Goal: Task Accomplishment & Management: Manage account settings

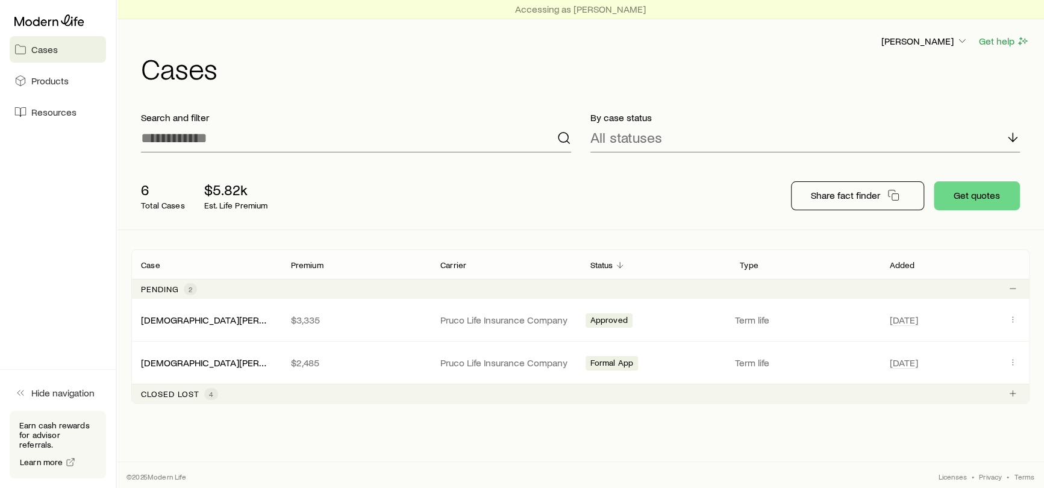
scroll to position [1, 0]
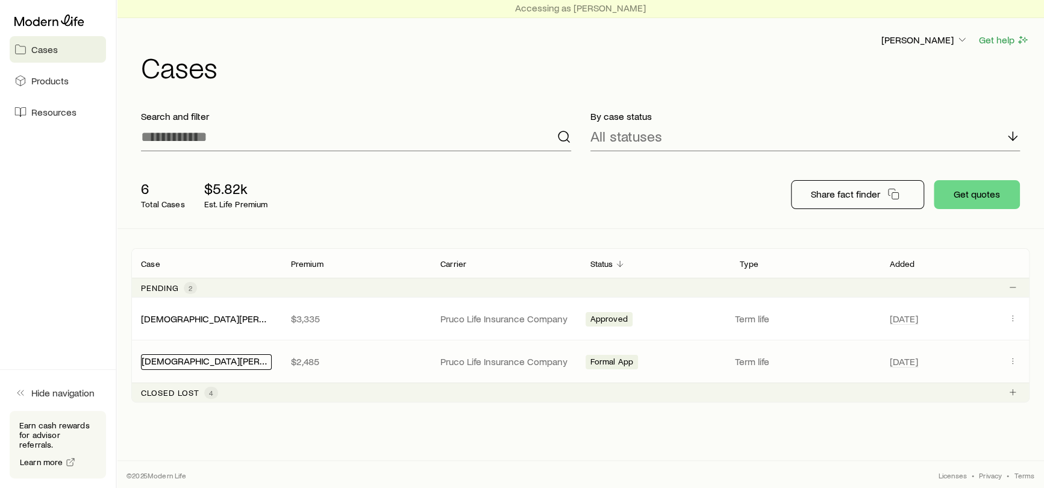
click at [199, 358] on link "[DEMOGRAPHIC_DATA][PERSON_NAME]" at bounding box center [227, 360] width 170 height 11
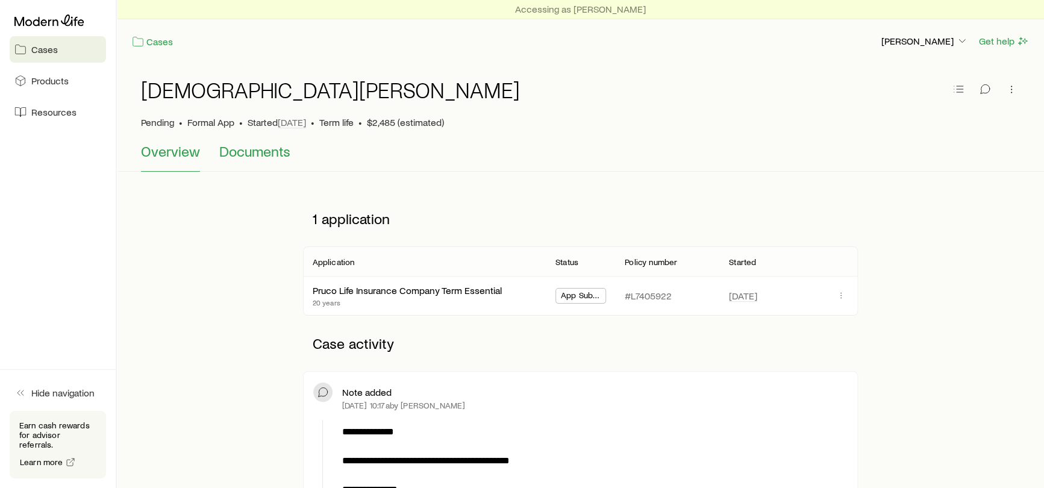
click at [269, 148] on span "Documents" at bounding box center [254, 151] width 71 height 17
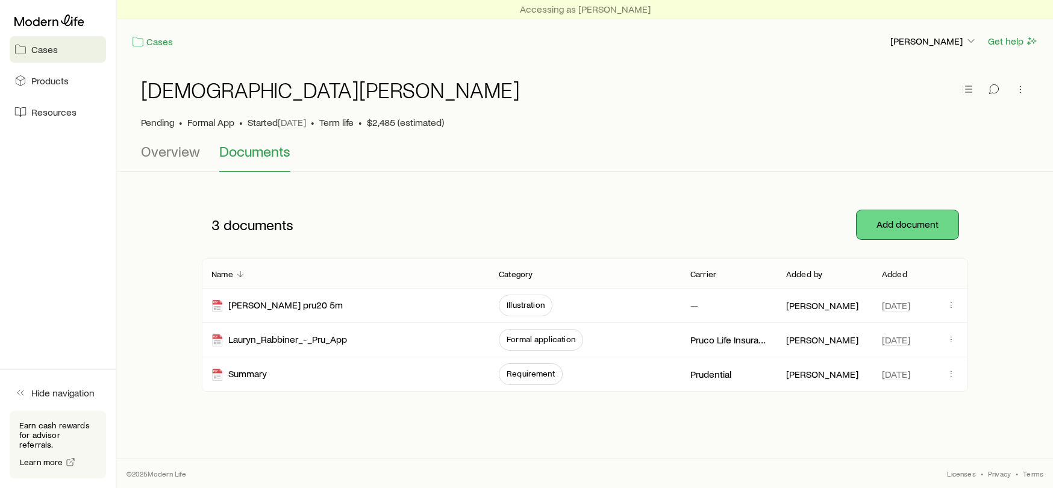
click at [885, 229] on button "Add document" at bounding box center [907, 224] width 102 height 29
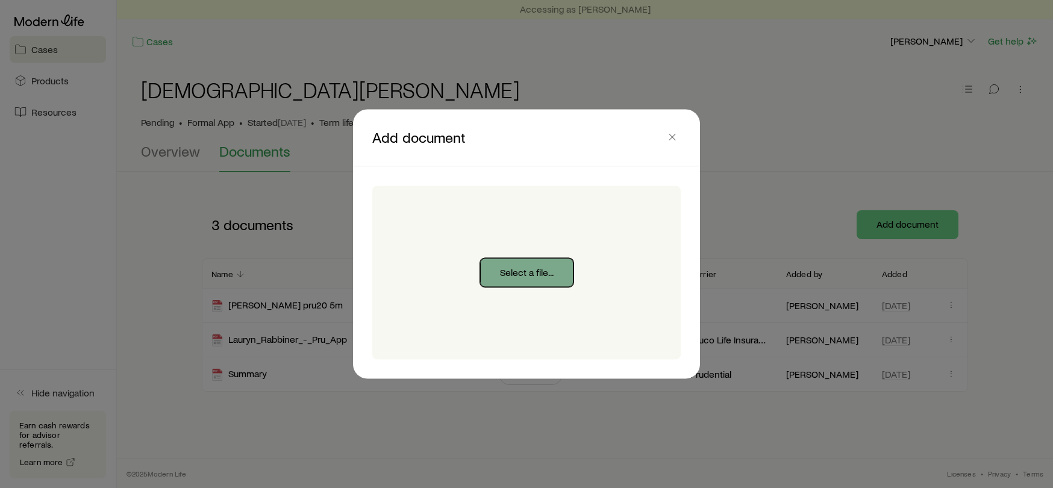
click at [545, 264] on button "Select a file..." at bounding box center [526, 272] width 93 height 29
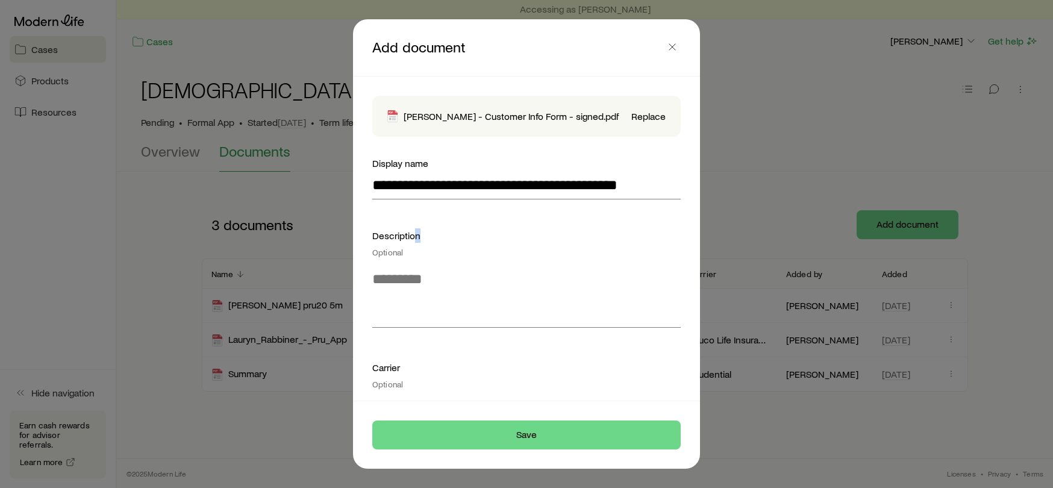
click at [417, 231] on div "Description Optional" at bounding box center [526, 242] width 308 height 29
click at [403, 252] on div "Optional" at bounding box center [526, 252] width 308 height 10
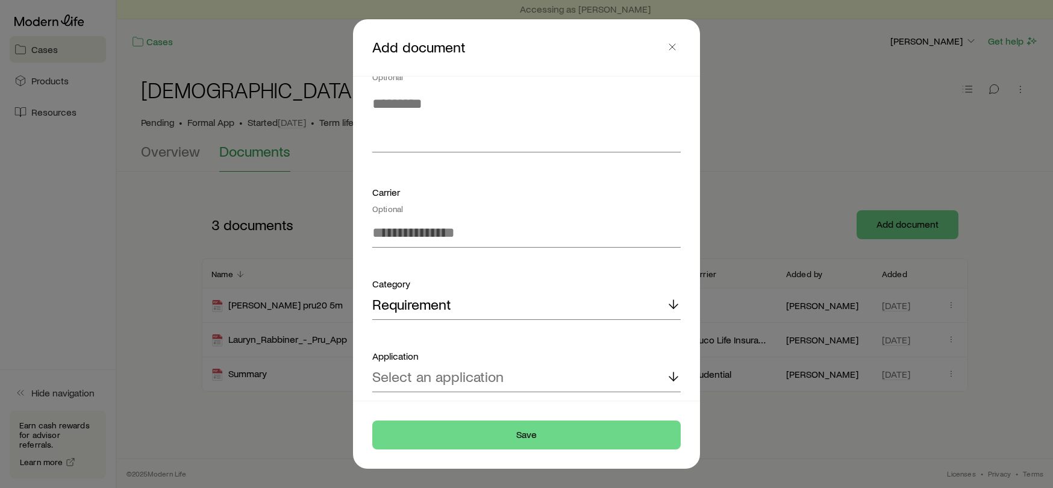
scroll to position [181, 0]
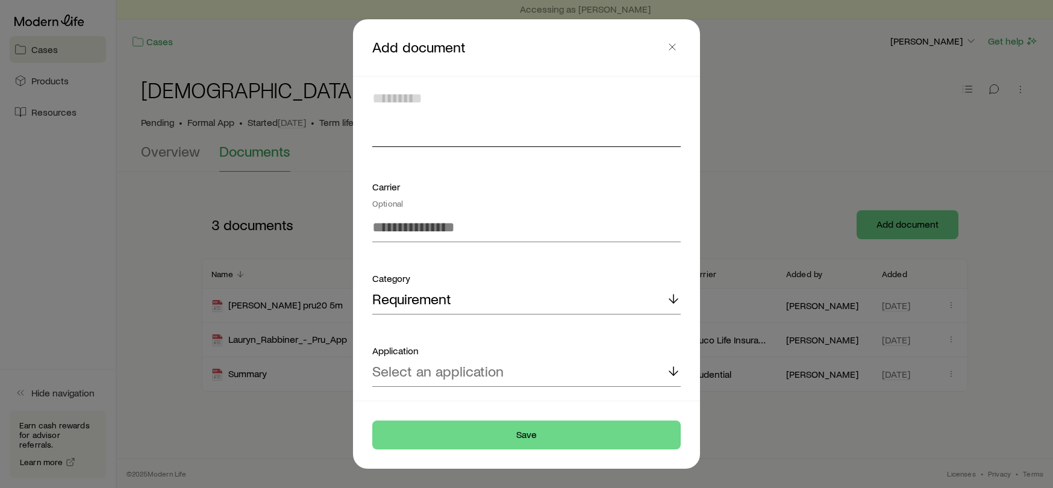
click at [456, 134] on textarea at bounding box center [526, 114] width 308 height 66
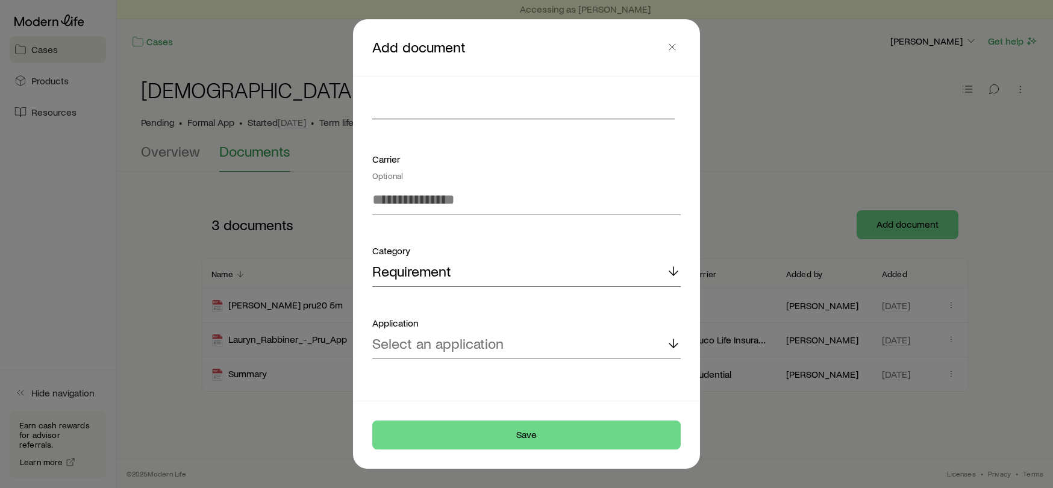
scroll to position [214, 0]
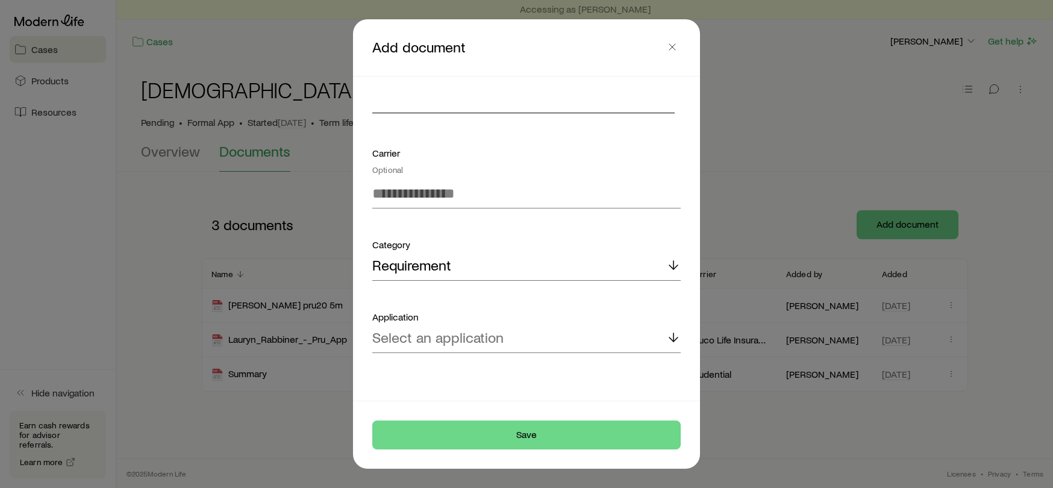
type textarea "**********"
click at [458, 262] on div "Requirement" at bounding box center [526, 266] width 308 height 29
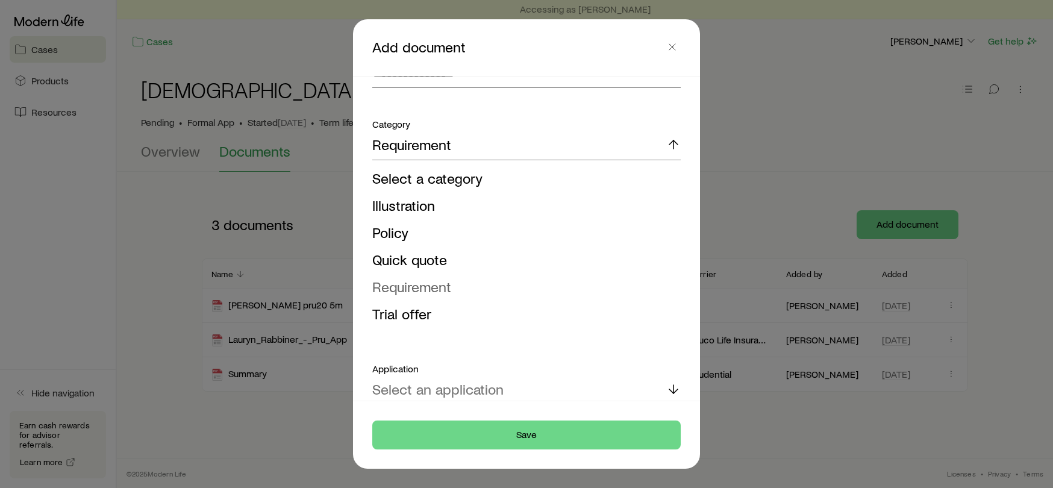
click at [432, 290] on span "Requirement" at bounding box center [411, 286] width 79 height 17
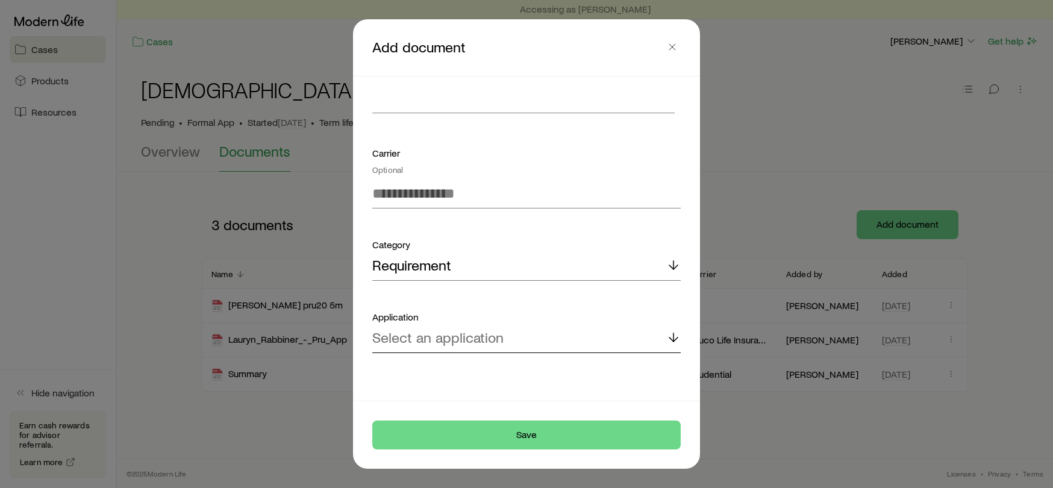
click at [425, 344] on p "Select an application" at bounding box center [437, 337] width 131 height 17
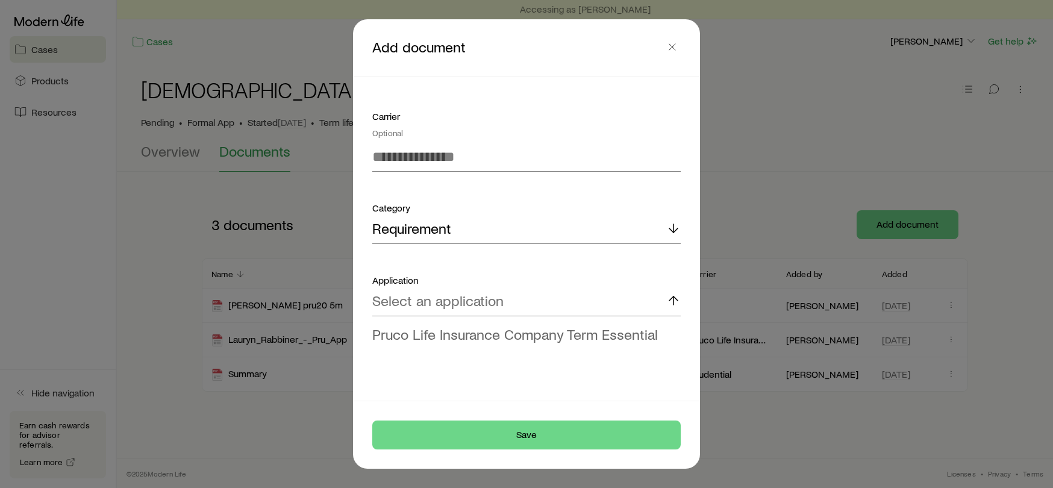
click at [458, 338] on span "Pruco Life Insurance Company Term Essential" at bounding box center [514, 333] width 285 height 17
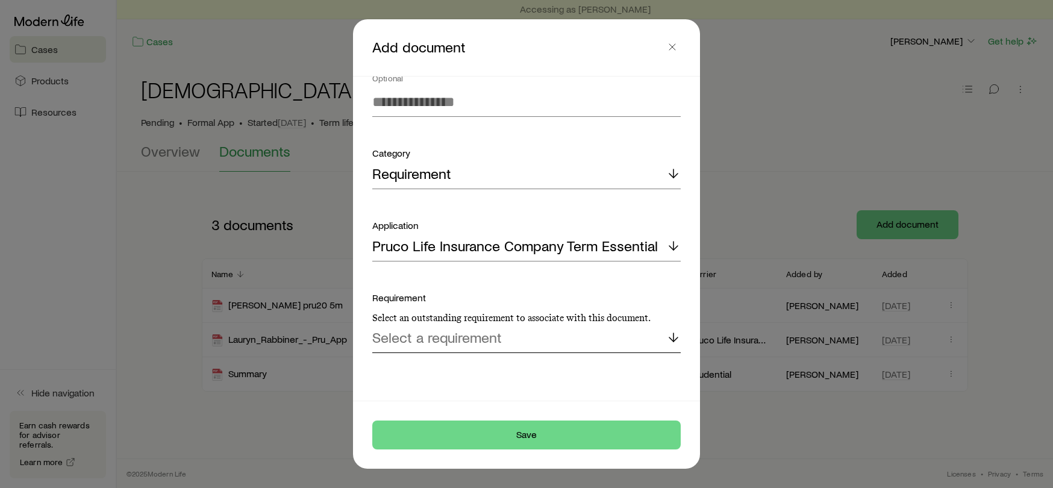
click at [471, 344] on p "Select a requirement" at bounding box center [436, 337] width 129 height 17
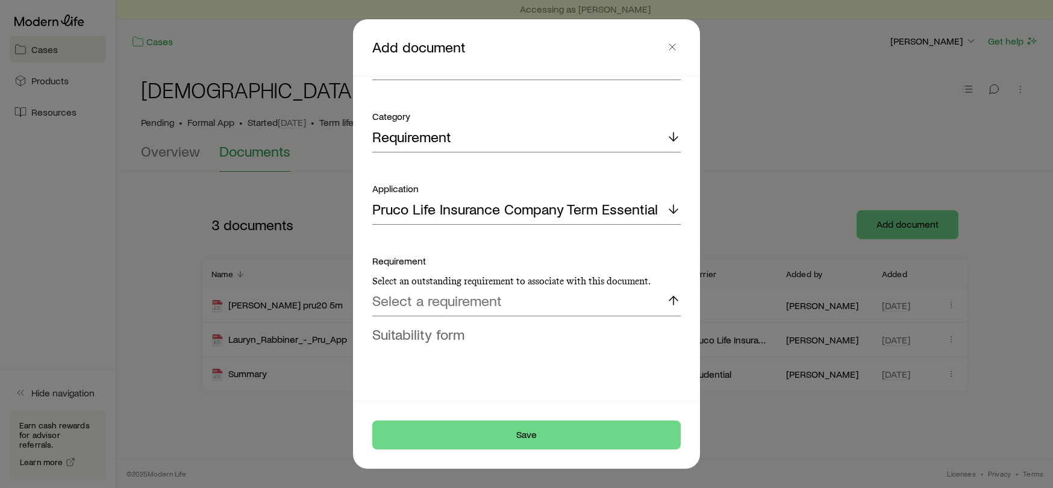
click at [461, 333] on span "Suitability form" at bounding box center [418, 333] width 92 height 17
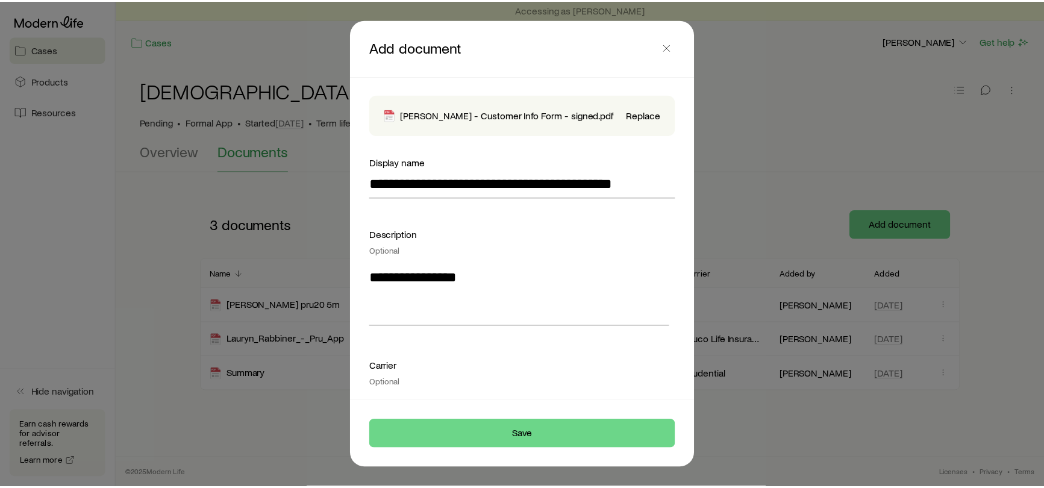
scroll to position [0, 0]
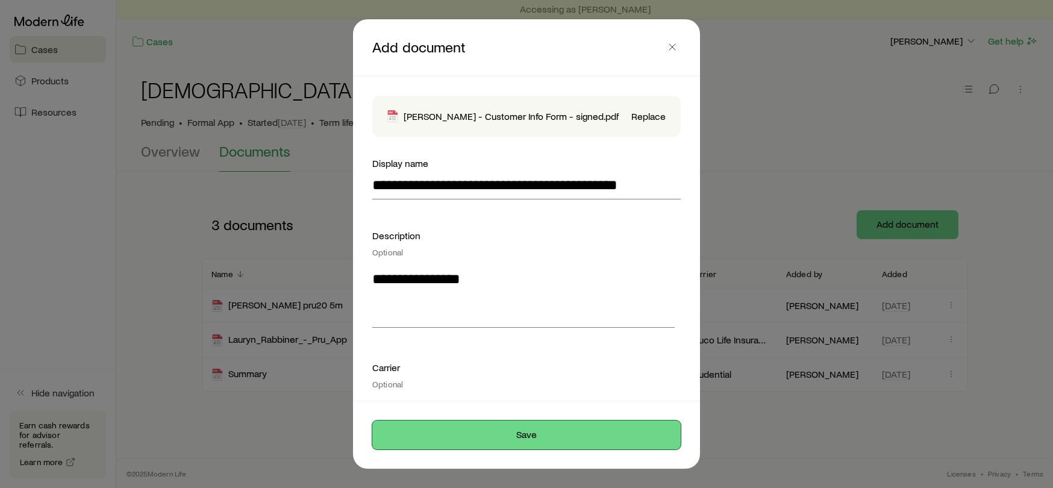
click at [567, 427] on button "Save" at bounding box center [526, 434] width 308 height 29
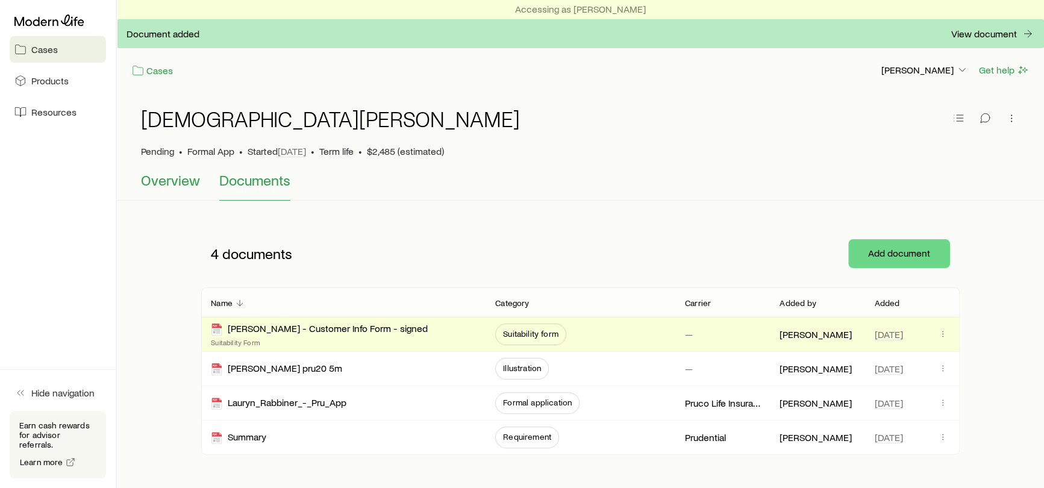
click at [157, 173] on span "Overview" at bounding box center [170, 180] width 59 height 17
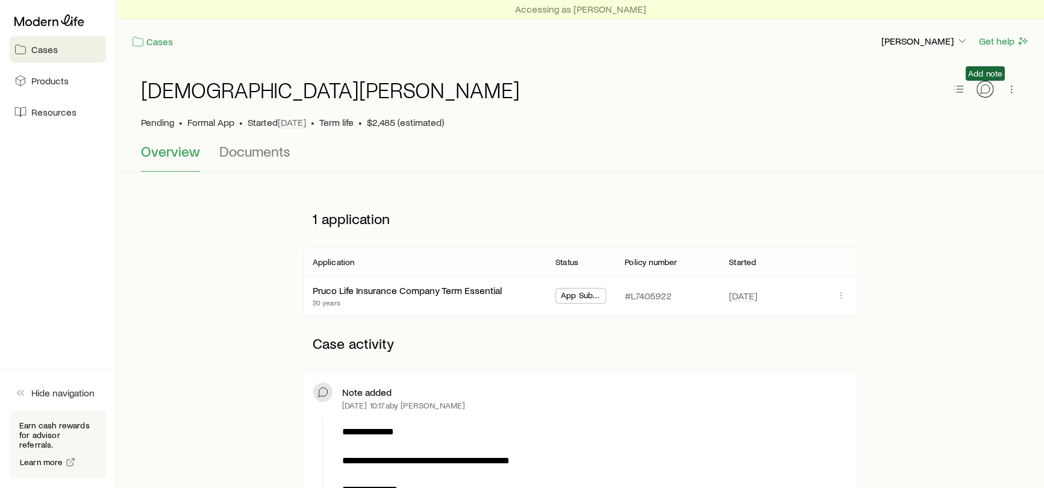
click at [983, 93] on icon "button" at bounding box center [985, 89] width 12 height 12
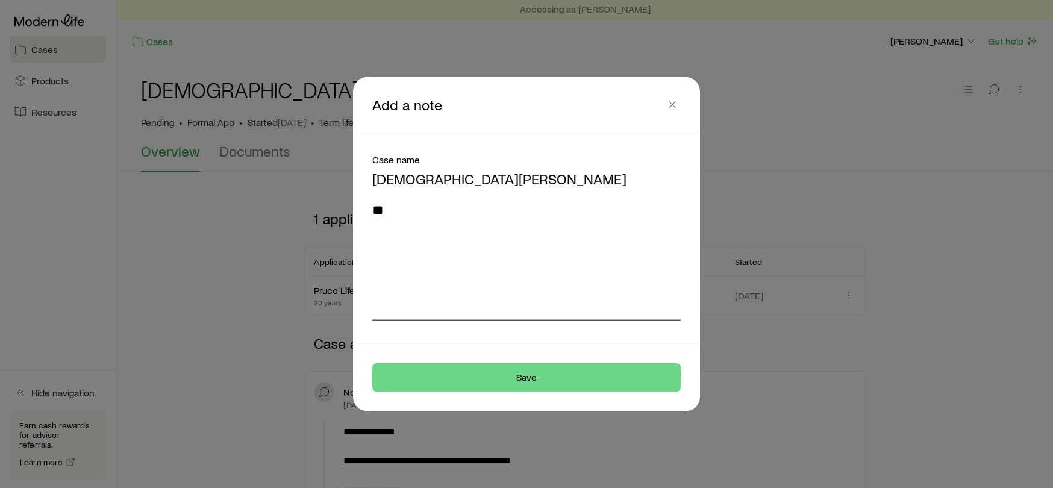
type textarea "*"
click at [484, 214] on textarea "**********" at bounding box center [526, 261] width 308 height 119
click at [643, 212] on textarea "**********" at bounding box center [526, 261] width 308 height 119
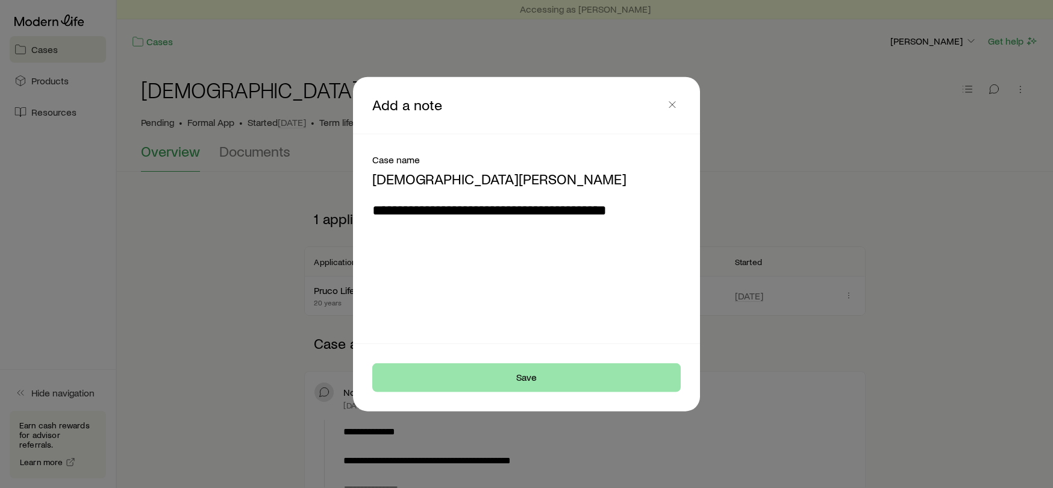
type textarea "**********"
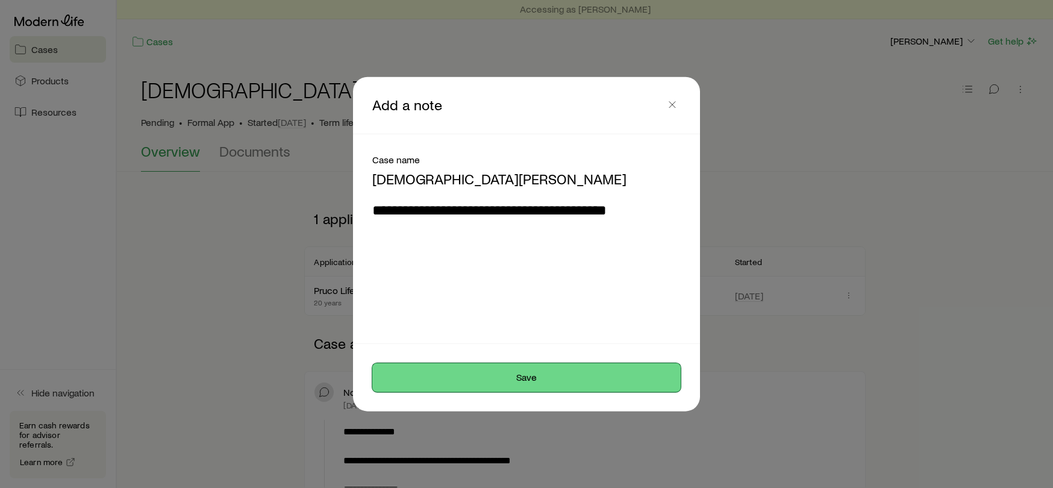
click at [521, 375] on button "Save" at bounding box center [526, 377] width 308 height 29
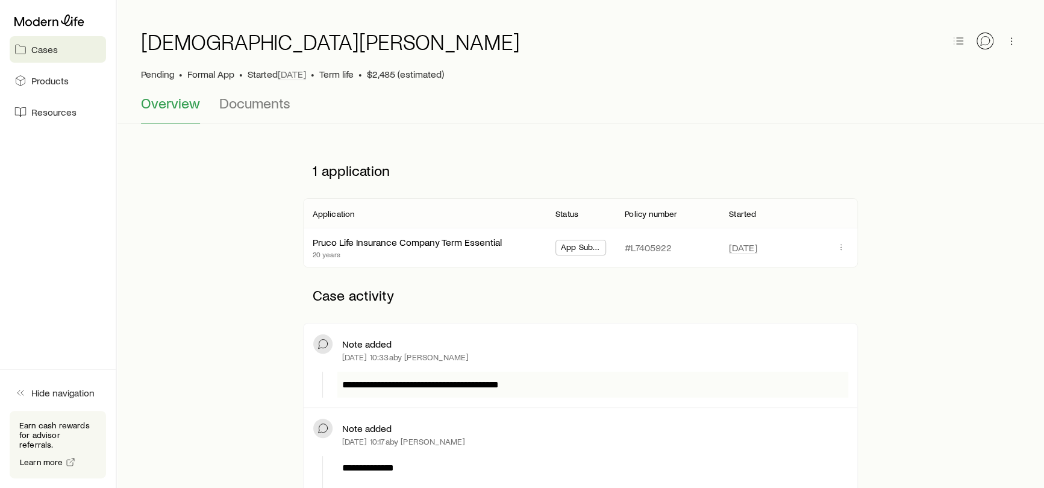
scroll to position [120, 0]
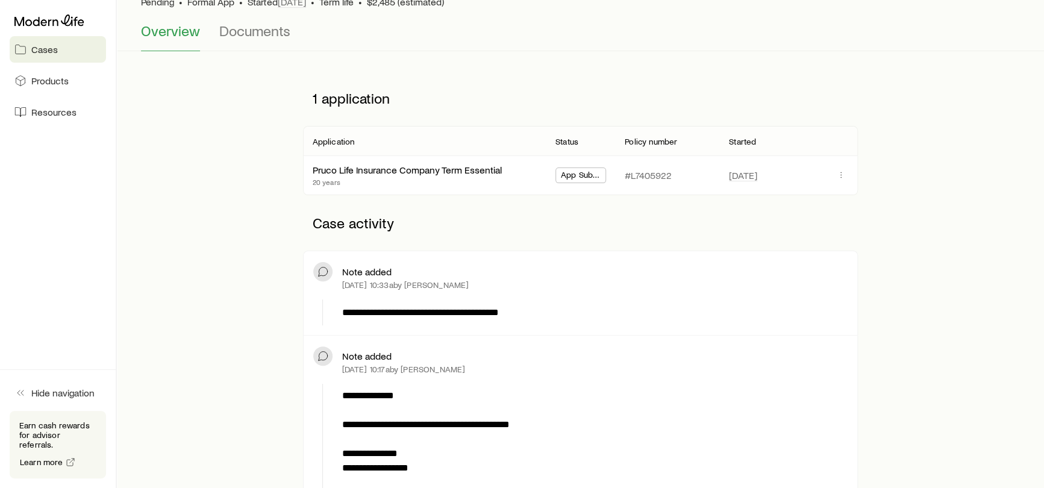
drag, startPoint x: 982, startPoint y: 114, endPoint x: 980, endPoint y: 101, distance: 13.4
drag, startPoint x: 946, startPoint y: 145, endPoint x: 936, endPoint y: 140, distance: 11.6
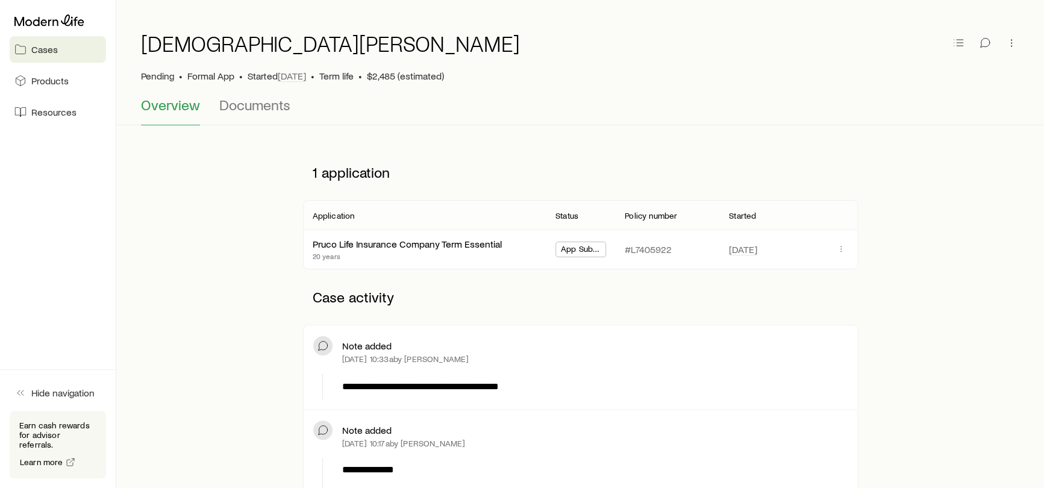
scroll to position [0, 0]
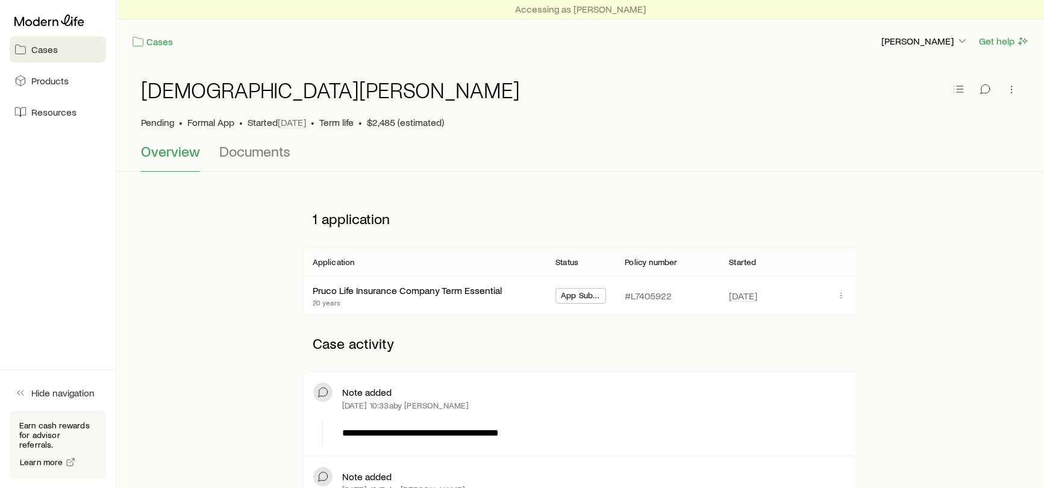
click at [521, 128] on div "Pending • Formal App • Started [DATE] • Term life • $2,485 (estimated)" at bounding box center [580, 122] width 879 height 12
